Goal: Complete application form

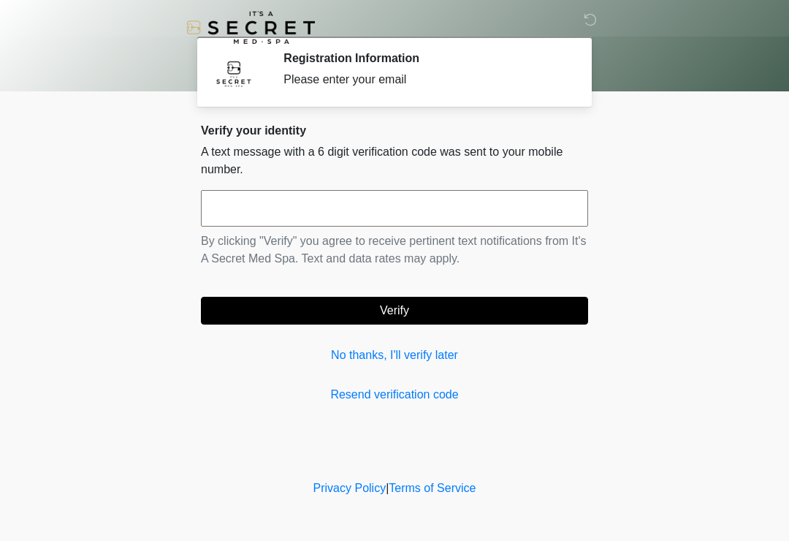
click at [377, 347] on link "No thanks, I'll verify later" at bounding box center [394, 355] width 387 height 18
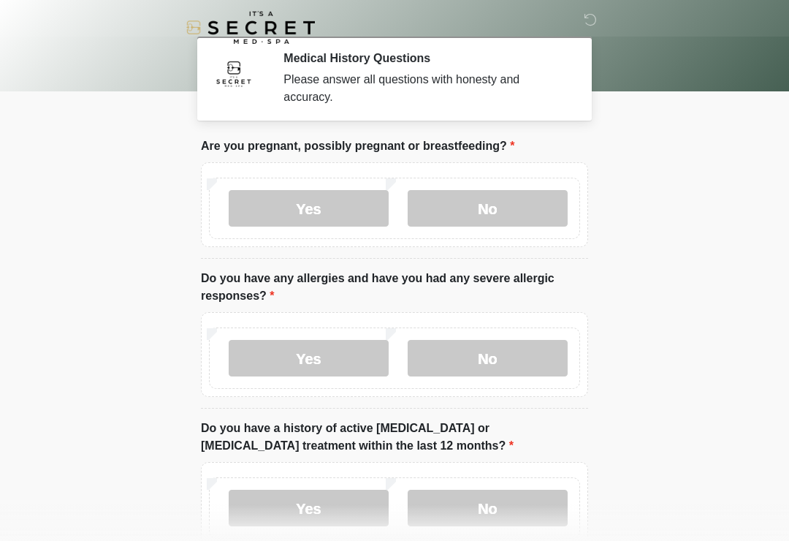
click at [482, 202] on label "No" at bounding box center [488, 208] width 160 height 37
click at [496, 371] on label "No" at bounding box center [488, 358] width 160 height 37
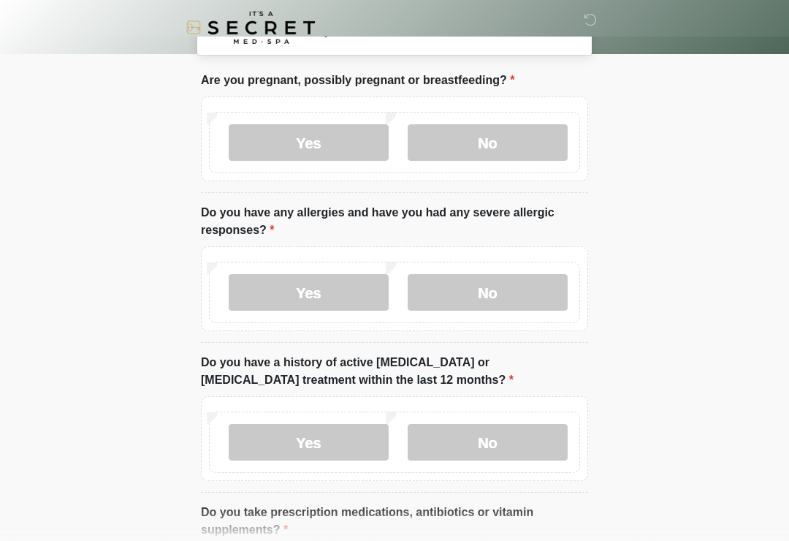
scroll to position [238, 0]
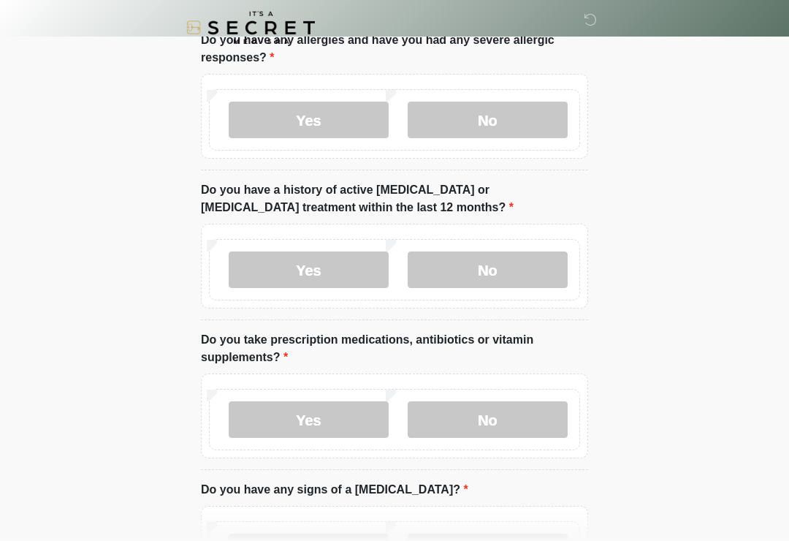
click at [465, 279] on label "No" at bounding box center [488, 269] width 160 height 37
click at [484, 436] on label "No" at bounding box center [488, 419] width 160 height 37
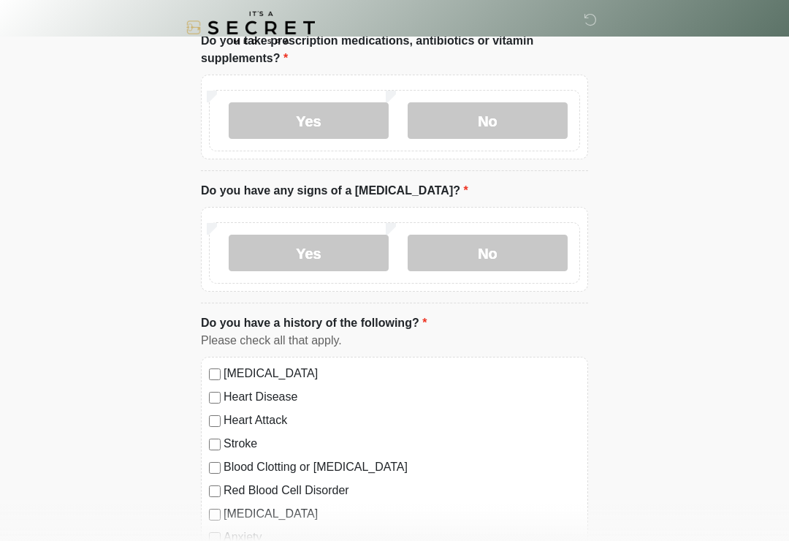
click at [488, 254] on label "No" at bounding box center [488, 253] width 160 height 37
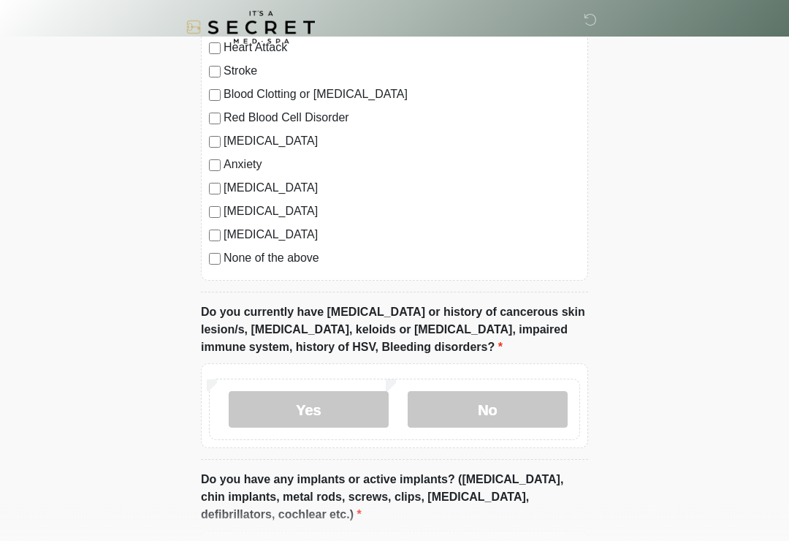
scroll to position [1022, 0]
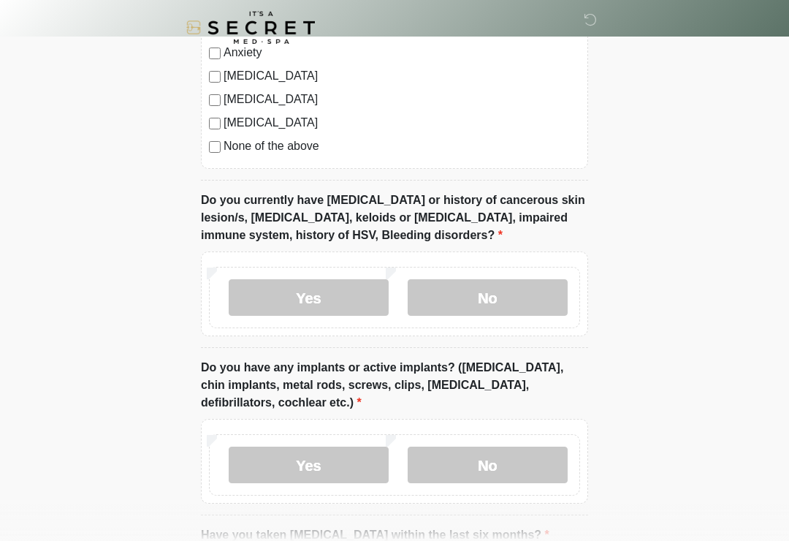
click at [477, 285] on label "No" at bounding box center [488, 297] width 160 height 37
click at [465, 479] on label "No" at bounding box center [488, 465] width 160 height 37
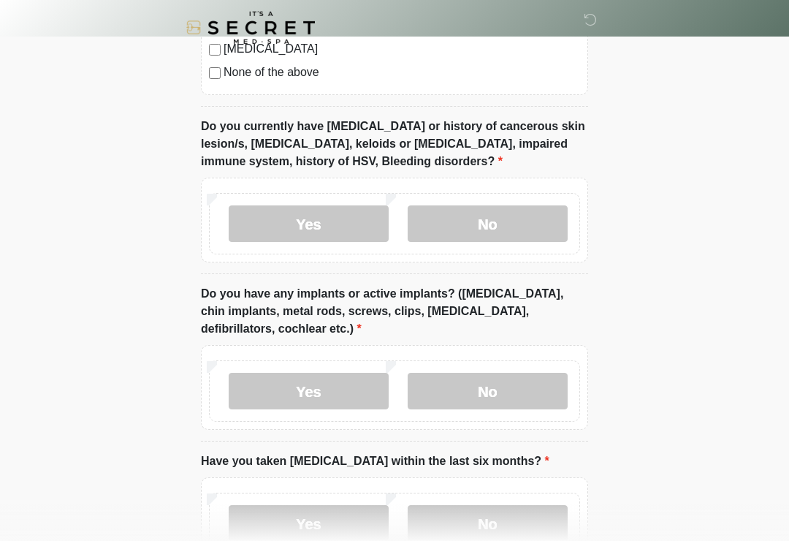
scroll to position [1221, 0]
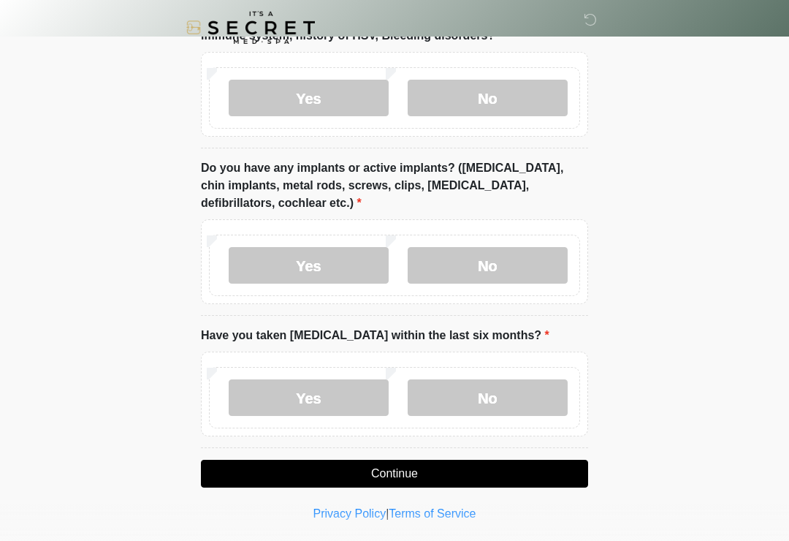
click at [482, 392] on label "No" at bounding box center [488, 397] width 160 height 37
click at [403, 476] on button "Continue" at bounding box center [394, 474] width 387 height 28
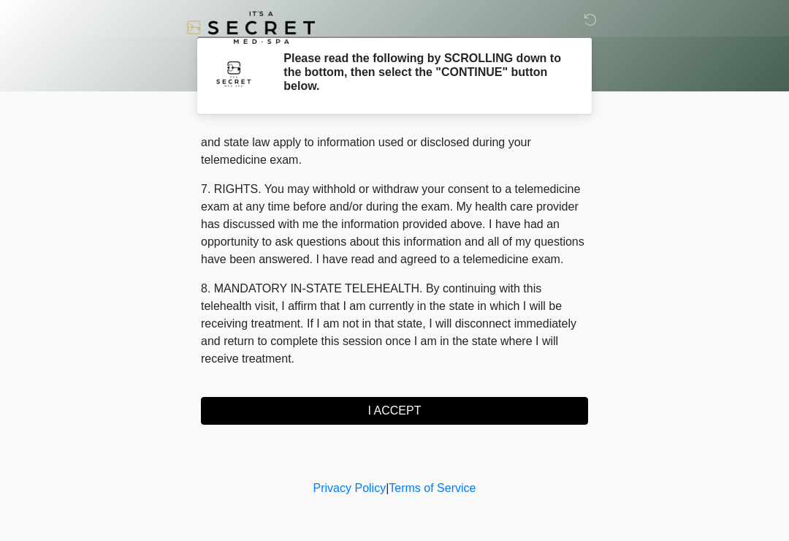
scroll to position [599, 0]
click at [429, 399] on button "I ACCEPT" at bounding box center [394, 411] width 387 height 28
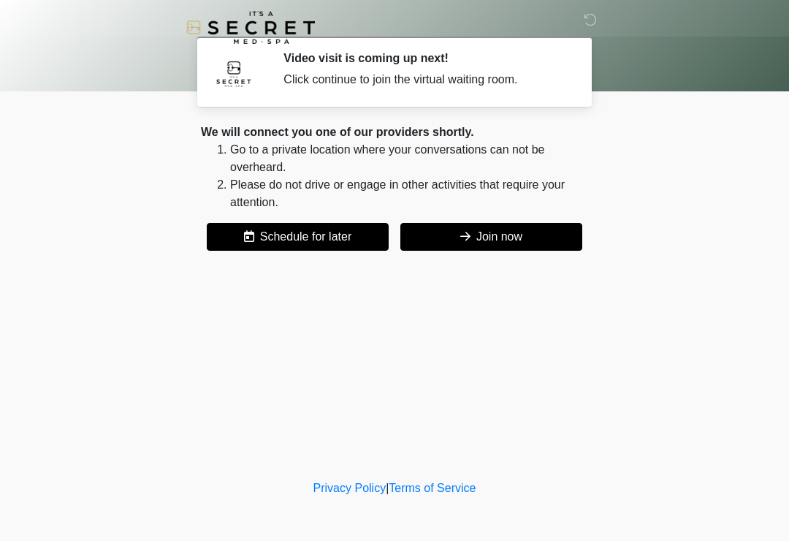
click at [527, 245] on button "Join now" at bounding box center [492, 237] width 182 height 28
